Goal: Navigation & Orientation: Find specific page/section

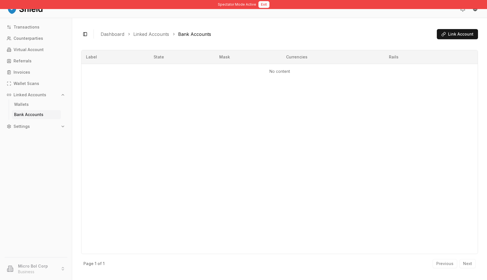
click at [259, 7] on button "Exit" at bounding box center [264, 4] width 11 height 7
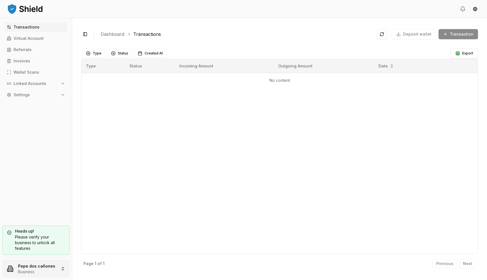
click at [34, 275] on html "Transactions Virtual Account Referrals Invoices Wallet Scans Linked Accounts Se…" at bounding box center [243, 140] width 487 height 280
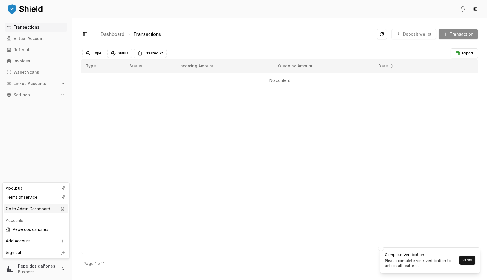
click at [52, 209] on div "Go to Admin Dashboard" at bounding box center [36, 208] width 65 height 9
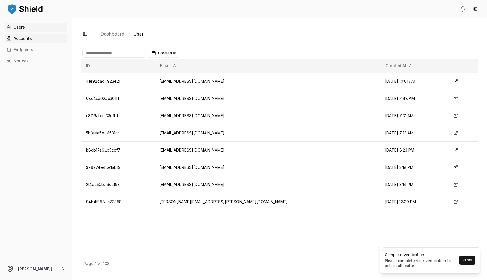
click at [29, 40] on p "Accounts" at bounding box center [23, 38] width 18 height 4
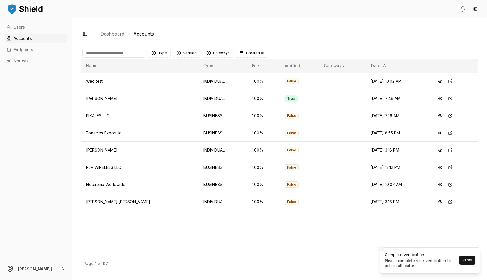
click at [381, 247] on icon "Close toast" at bounding box center [380, 247] width 3 height 3
click at [464, 262] on p "Next" at bounding box center [467, 263] width 9 height 4
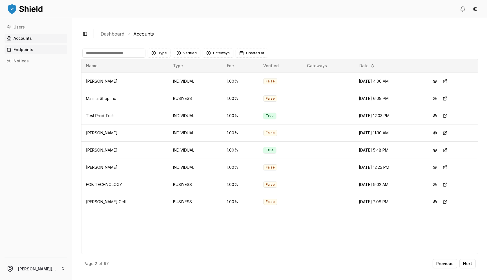
click at [44, 52] on link "Endpoints" at bounding box center [36, 49] width 63 height 9
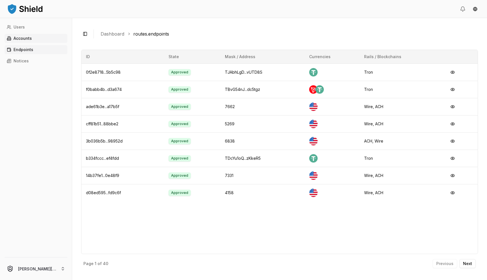
click at [37, 39] on link "Accounts" at bounding box center [36, 38] width 63 height 9
